Goal: Information Seeking & Learning: Learn about a topic

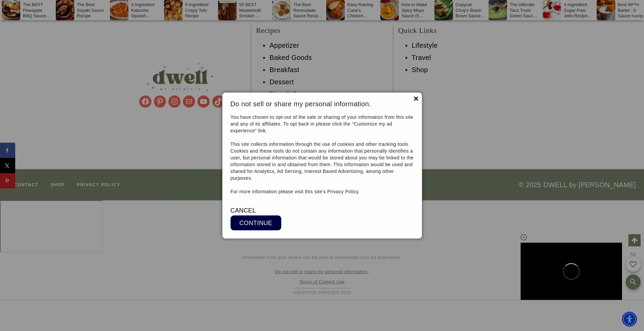
scroll to position [4561, 0]
